Goal: Information Seeking & Learning: Learn about a topic

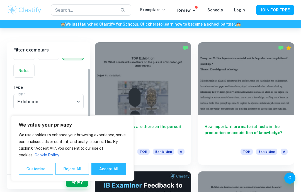
scroll to position [145, 0]
click at [9, 117] on div "IB College Category IA EE TOK Notes Type Type Exhibition Exhibition Type Criter…" at bounding box center [49, 167] width 84 height 295
click at [74, 175] on button "Reject All" at bounding box center [72, 169] width 34 height 12
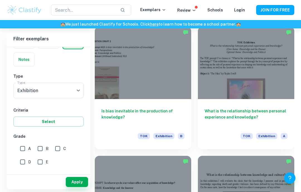
scroll to position [935, 0]
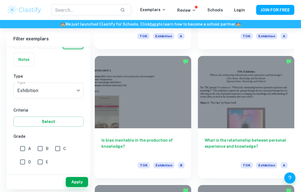
click at [269, 108] on div at bounding box center [246, 92] width 96 height 72
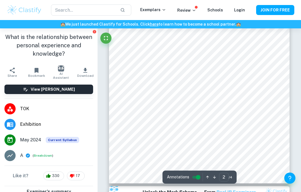
scroll to position [342, 0]
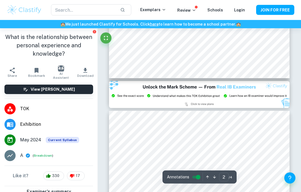
type input "3"
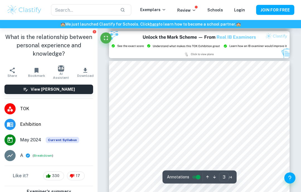
scroll to position [503, 0]
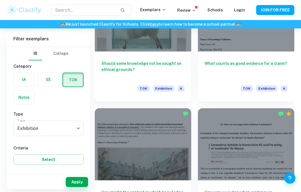
scroll to position [2020, 0]
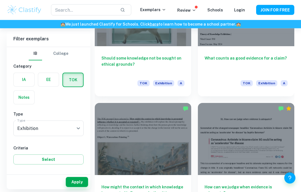
click at [78, 9] on input "text" at bounding box center [83, 9] width 65 height 11
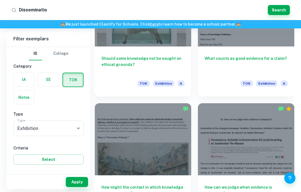
type input "Dissemination"
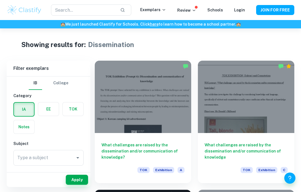
click at [123, 96] on div at bounding box center [143, 97] width 96 height 72
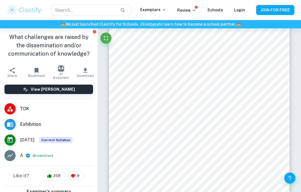
scroll to position [45, 0]
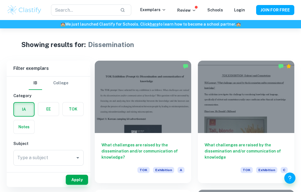
click at [215, 130] on div at bounding box center [246, 97] width 96 height 72
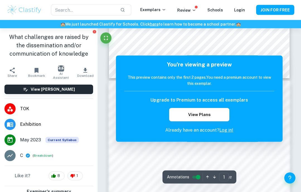
scroll to position [179, 0]
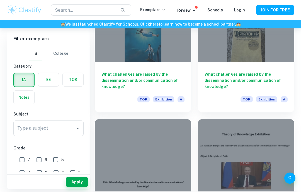
scroll to position [972, 0]
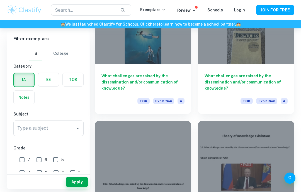
click at [153, 80] on h6 "What challenges are raised by the dissemination and/or communication of knowled…" at bounding box center [142, 82] width 83 height 18
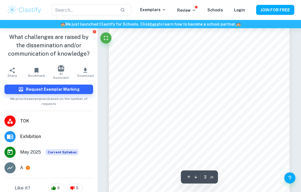
scroll to position [558, 0]
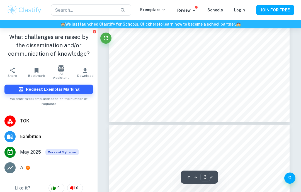
type input "4"
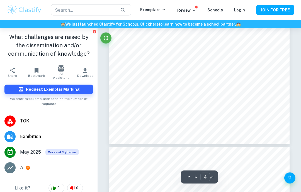
scroll to position [891, 0]
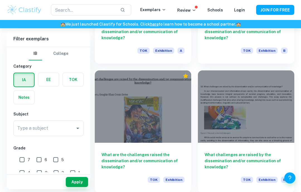
scroll to position [764, 0]
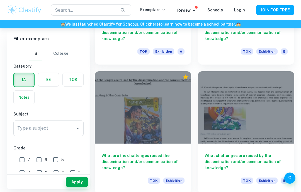
click at [167, 124] on div at bounding box center [143, 107] width 96 height 72
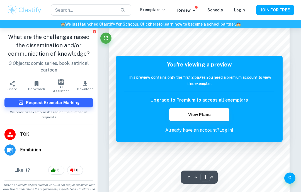
scroll to position [73, 0]
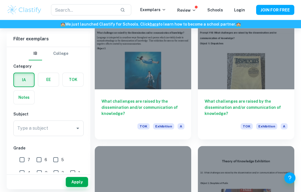
scroll to position [947, 0]
click at [66, 84] on label "button" at bounding box center [73, 79] width 21 height 13
click at [0, 0] on input "radio" at bounding box center [0, 0] width 0 height 0
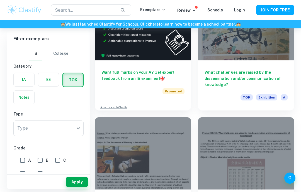
scroll to position [214, 0]
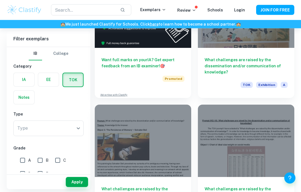
click at [272, 52] on div "What challenges are raised by the dissemination and/or communication of knowled…" at bounding box center [246, 73] width 96 height 50
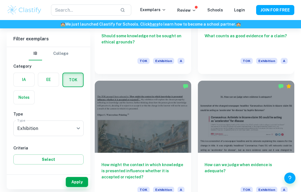
scroll to position [2046, 0]
